Goal: Task Accomplishment & Management: Manage account settings

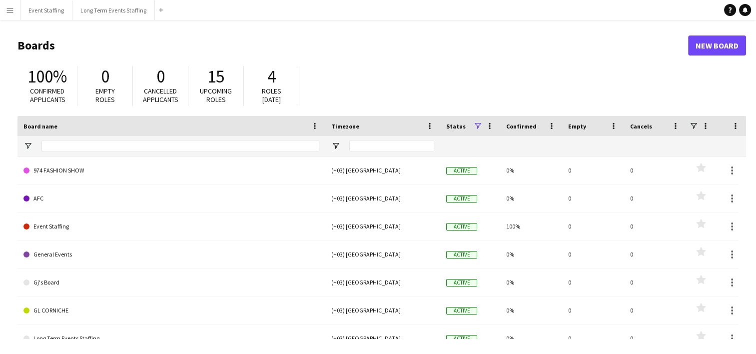
click at [11, 8] on app-icon "Menu" at bounding box center [10, 10] width 8 height 8
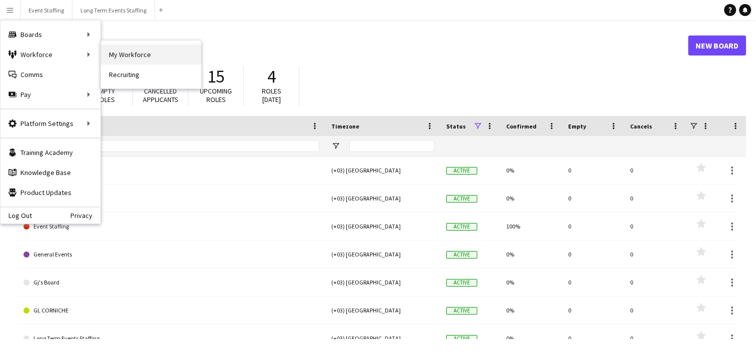
click at [123, 52] on link "My Workforce" at bounding box center [151, 54] width 100 height 20
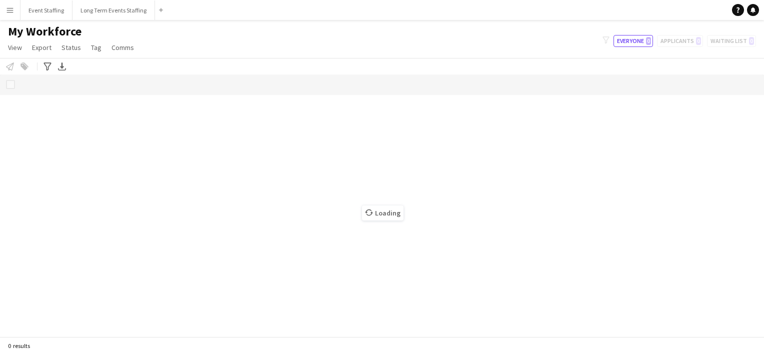
click at [5, 3] on button "Menu" at bounding box center [10, 10] width 20 height 20
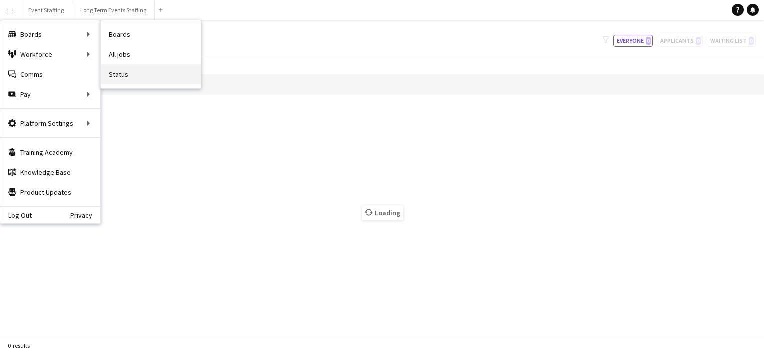
click at [117, 72] on link "Status" at bounding box center [151, 74] width 100 height 20
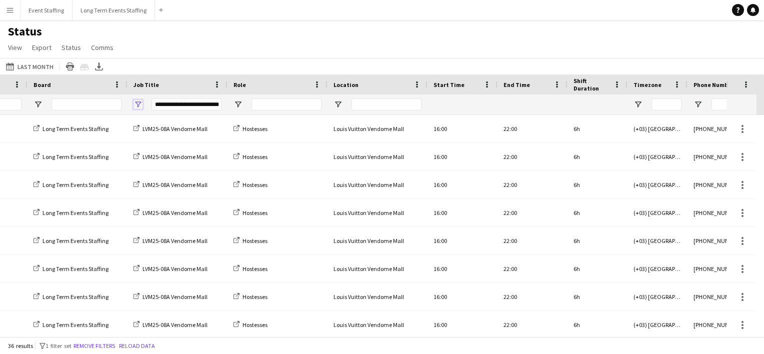
click at [137, 104] on span "Open Filter Menu" at bounding box center [137, 104] width 9 height 9
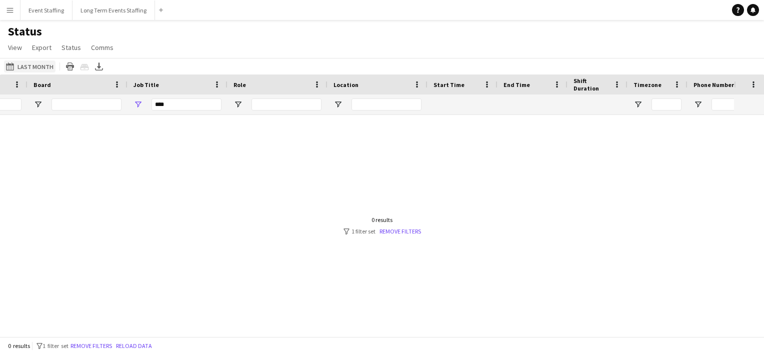
click at [29, 65] on button "[DATE] to [DATE] Last Month" at bounding box center [29, 66] width 51 height 12
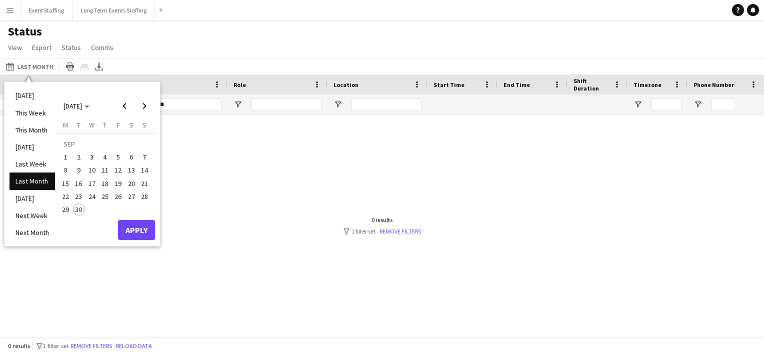
click at [64, 153] on span "1" at bounding box center [65, 157] width 12 height 12
click at [77, 214] on span "30" at bounding box center [79, 209] width 12 height 12
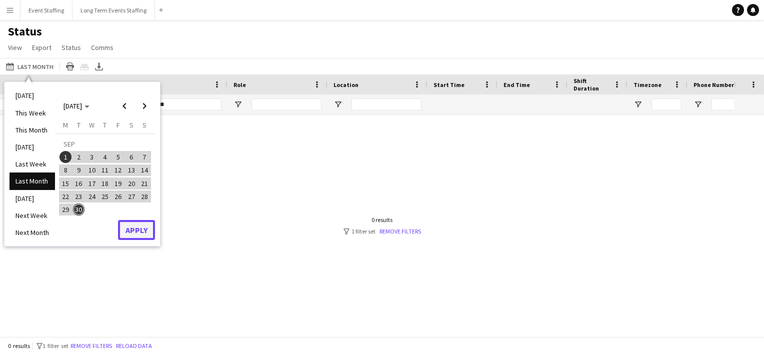
click at [137, 234] on button "Apply" at bounding box center [136, 230] width 37 height 20
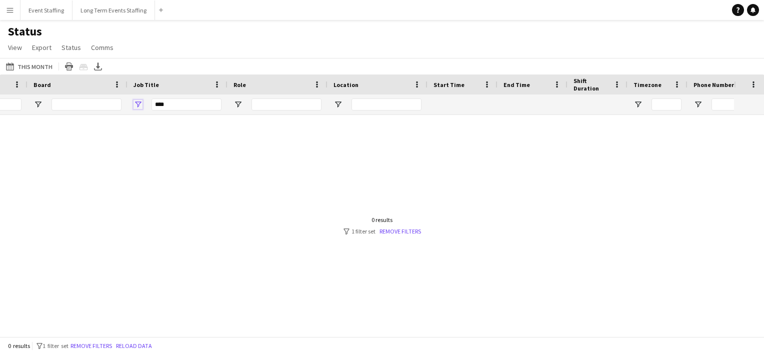
click at [137, 104] on span "Open Filter Menu" at bounding box center [137, 104] width 9 height 9
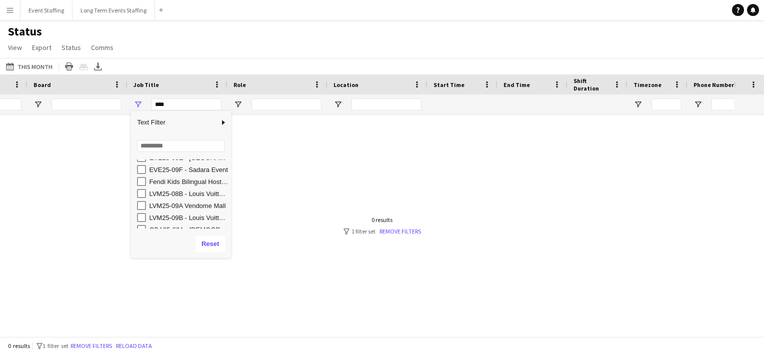
click at [198, 204] on div "LVM25-09A Vendome Mall" at bounding box center [188, 205] width 79 height 7
type input "**********"
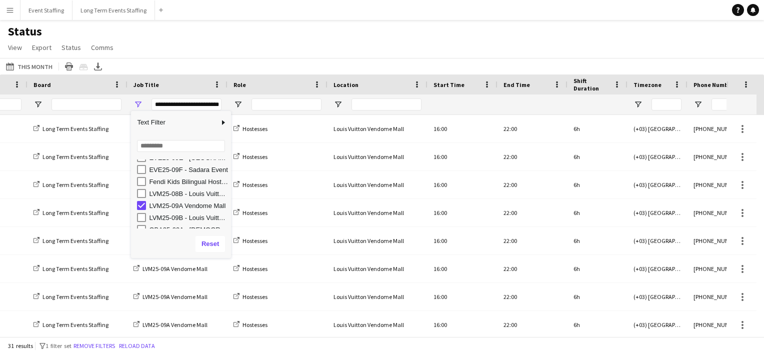
click at [257, 60] on div "[DATE] to [DATE] This Month [DATE] This Week This Month [DATE] Last Week Last M…" at bounding box center [382, 66] width 764 height 16
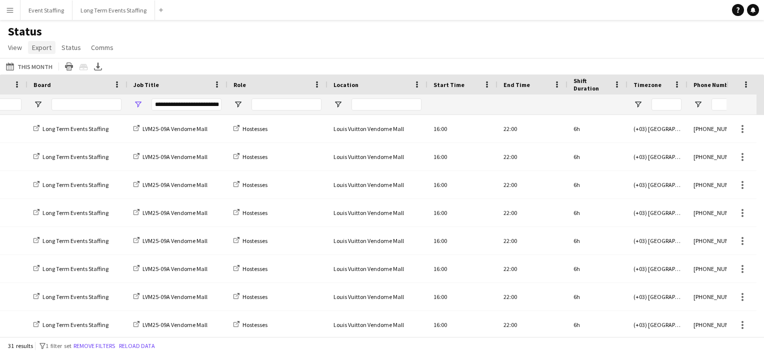
click at [36, 50] on span "Export" at bounding box center [41, 47] width 19 height 9
click at [68, 67] on span "Export as XLSX" at bounding box center [57, 68] width 43 height 9
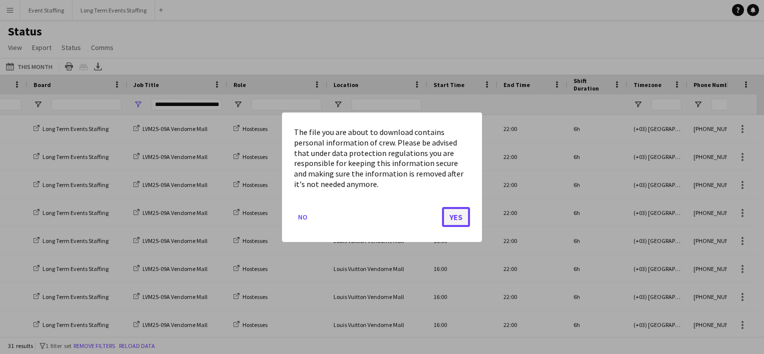
click at [460, 214] on button "Yes" at bounding box center [456, 216] width 28 height 20
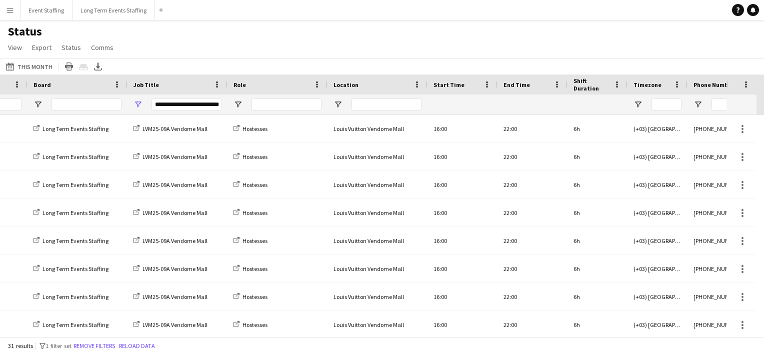
click at [13, 9] on app-icon "Menu" at bounding box center [10, 10] width 8 height 8
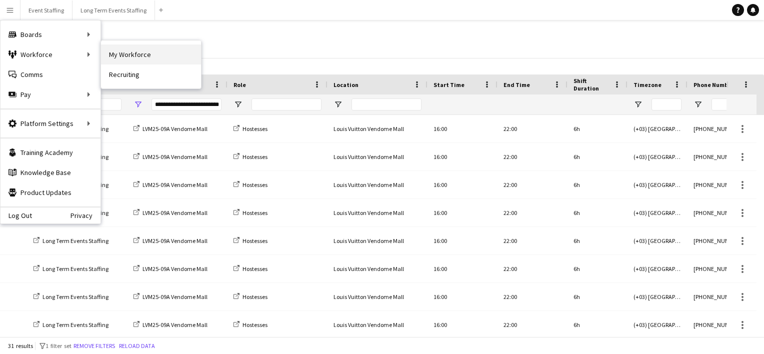
click at [126, 52] on link "My Workforce" at bounding box center [151, 54] width 100 height 20
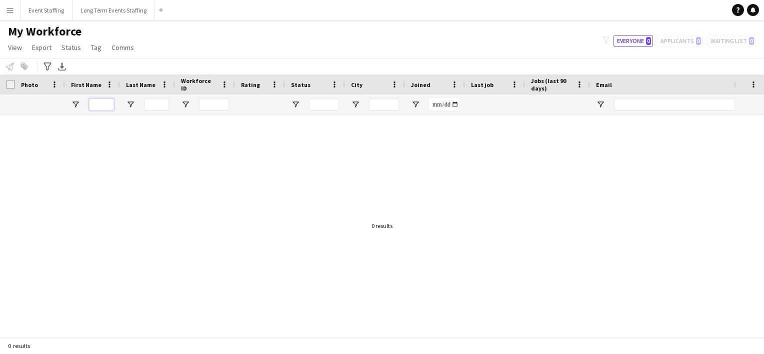
click at [104, 99] on input "First Name Filter Input" at bounding box center [101, 104] width 25 height 12
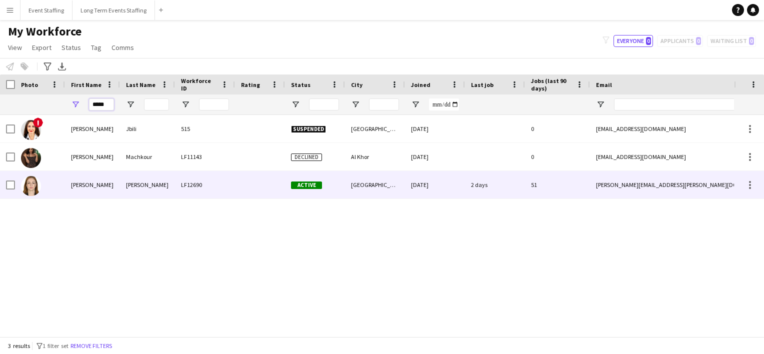
type input "*****"
click at [98, 183] on div "[PERSON_NAME]" at bounding box center [92, 184] width 55 height 27
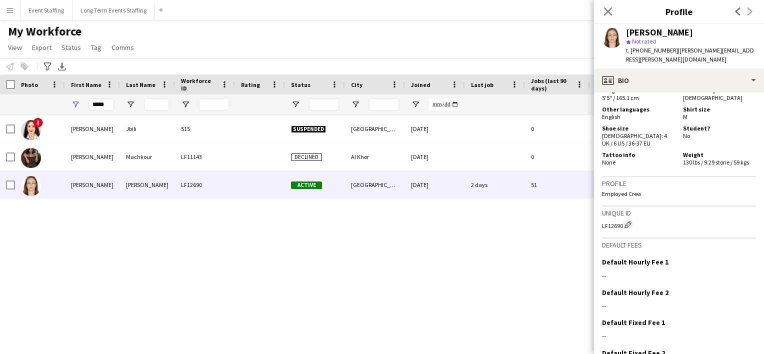
scroll to position [629, 0]
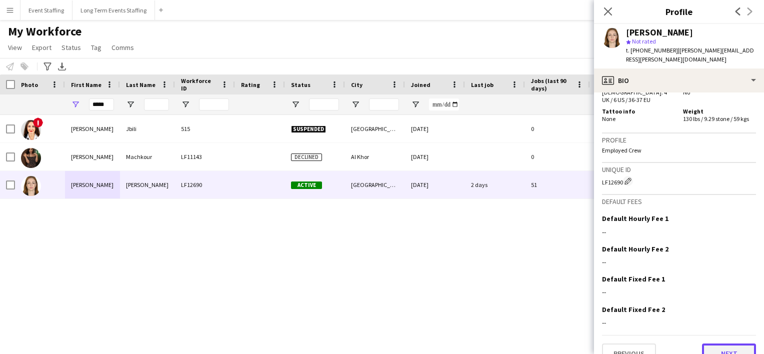
click at [704, 343] on button "Next" at bounding box center [729, 353] width 54 height 20
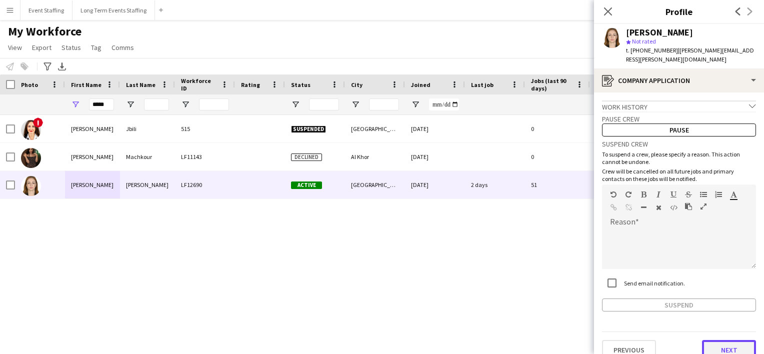
click at [717, 340] on button "Next" at bounding box center [729, 350] width 54 height 20
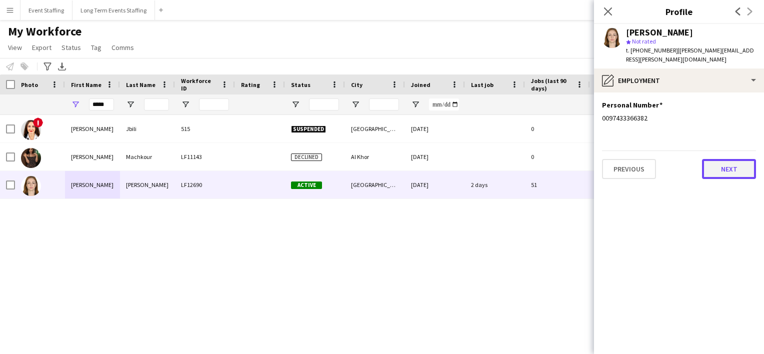
click at [722, 163] on button "Next" at bounding box center [729, 169] width 54 height 20
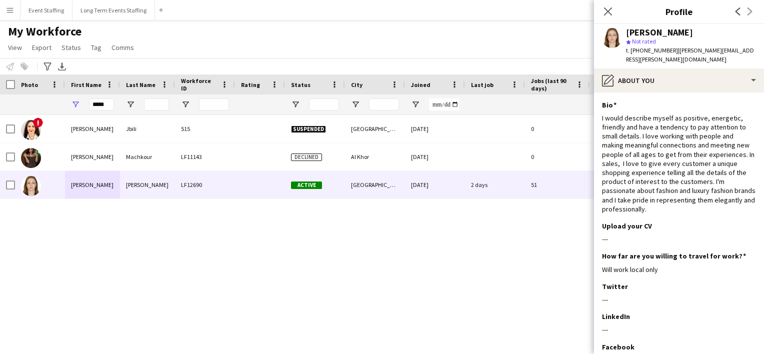
scroll to position [95, 0]
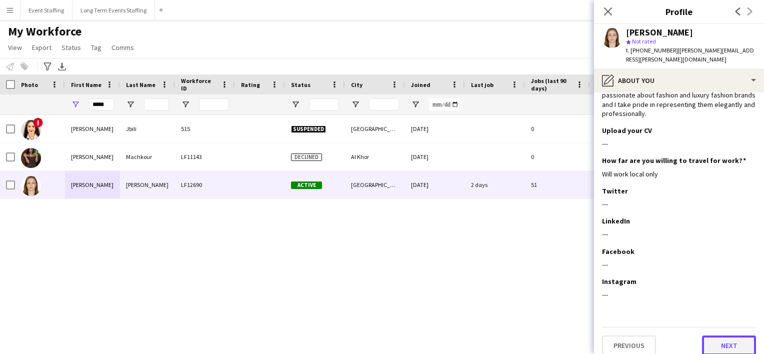
click at [710, 338] on button "Next" at bounding box center [729, 345] width 54 height 20
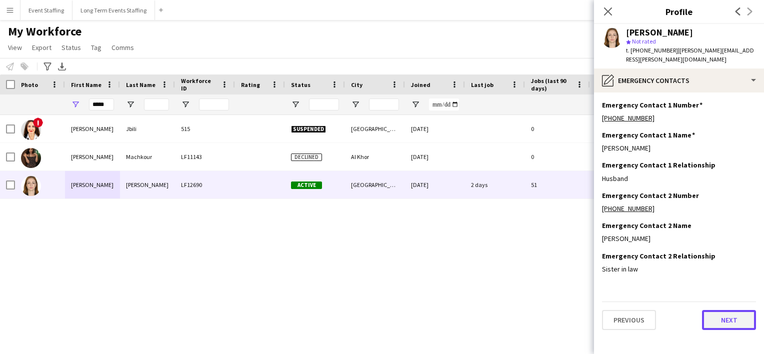
click at [730, 315] on button "Next" at bounding box center [729, 320] width 54 height 20
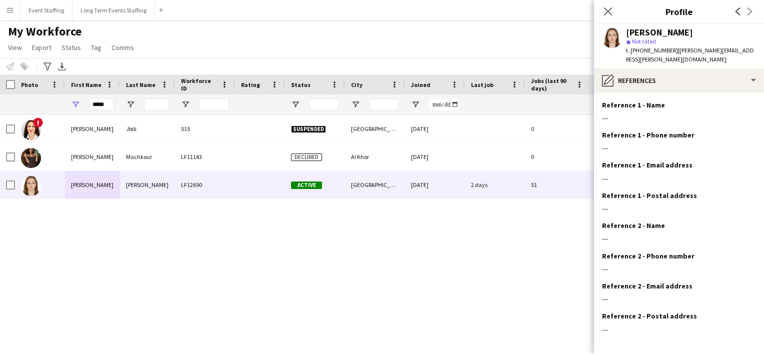
scroll to position [34, 0]
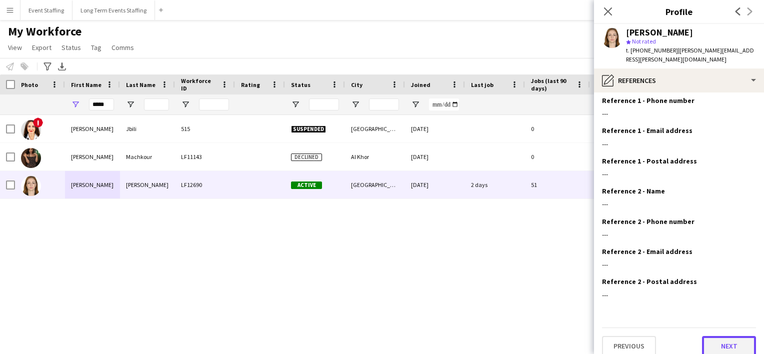
click at [715, 336] on button "Next" at bounding box center [729, 346] width 54 height 20
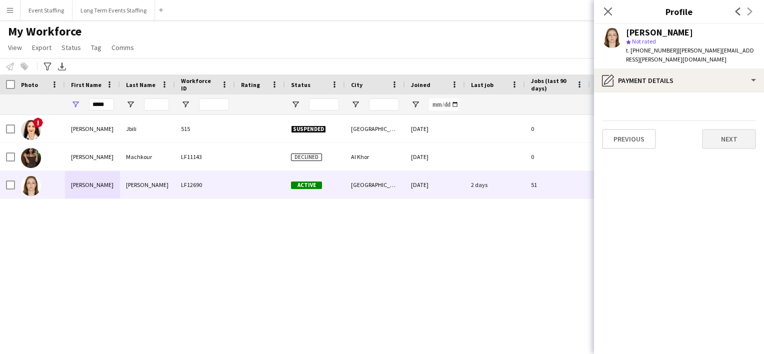
scroll to position [0, 0]
click at [712, 129] on button "Next" at bounding box center [729, 139] width 54 height 20
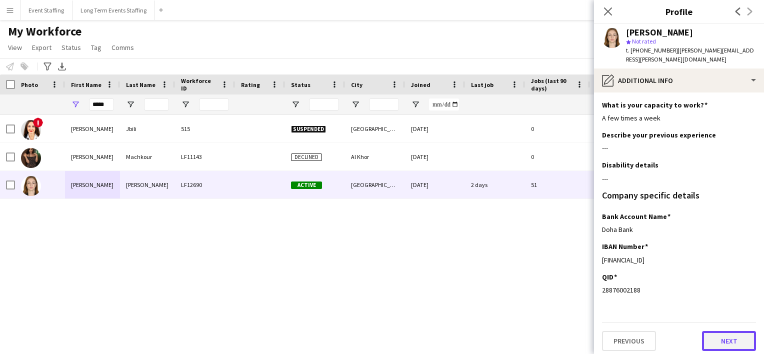
click at [720, 331] on button "Next" at bounding box center [729, 341] width 54 height 20
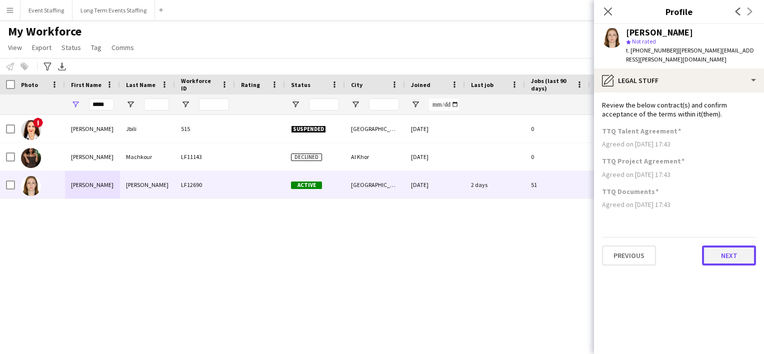
click at [722, 245] on button "Next" at bounding box center [729, 255] width 54 height 20
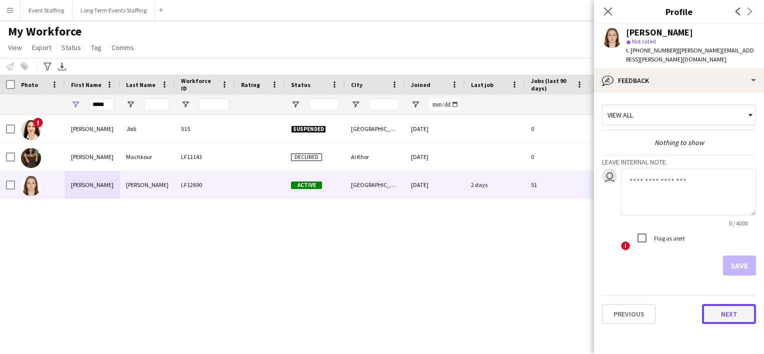
click at [723, 308] on button "Next" at bounding box center [729, 314] width 54 height 20
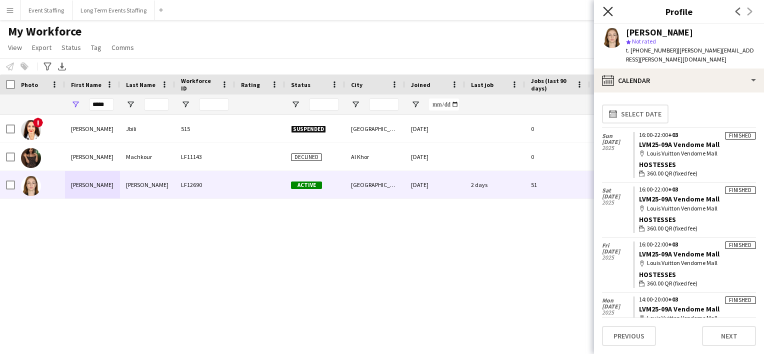
click at [609, 13] on icon at bounding box center [607, 10] width 9 height 9
